Goal: Navigation & Orientation: Go to known website

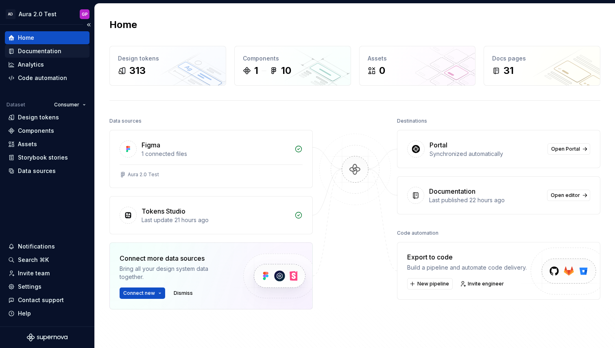
click at [28, 51] on div "Documentation" at bounding box center [39, 51] width 43 height 8
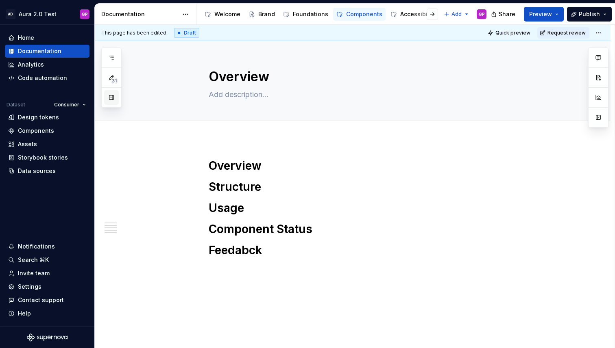
click at [109, 99] on button "button" at bounding box center [111, 97] width 15 height 15
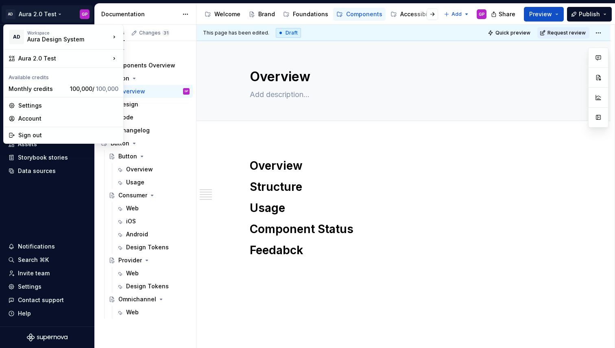
click at [58, 14] on html "AD Aura 2.0 Test GP Home Documentation Analytics Code automation Dataset Consum…" at bounding box center [307, 174] width 615 height 348
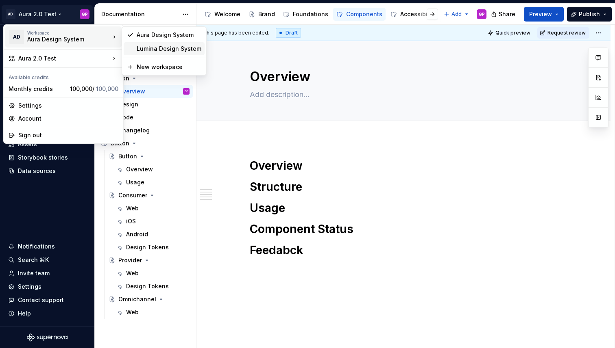
click at [150, 48] on div "Lumina Design System" at bounding box center [169, 49] width 65 height 8
type textarea "*"
